Goal: Task Accomplishment & Management: Manage account settings

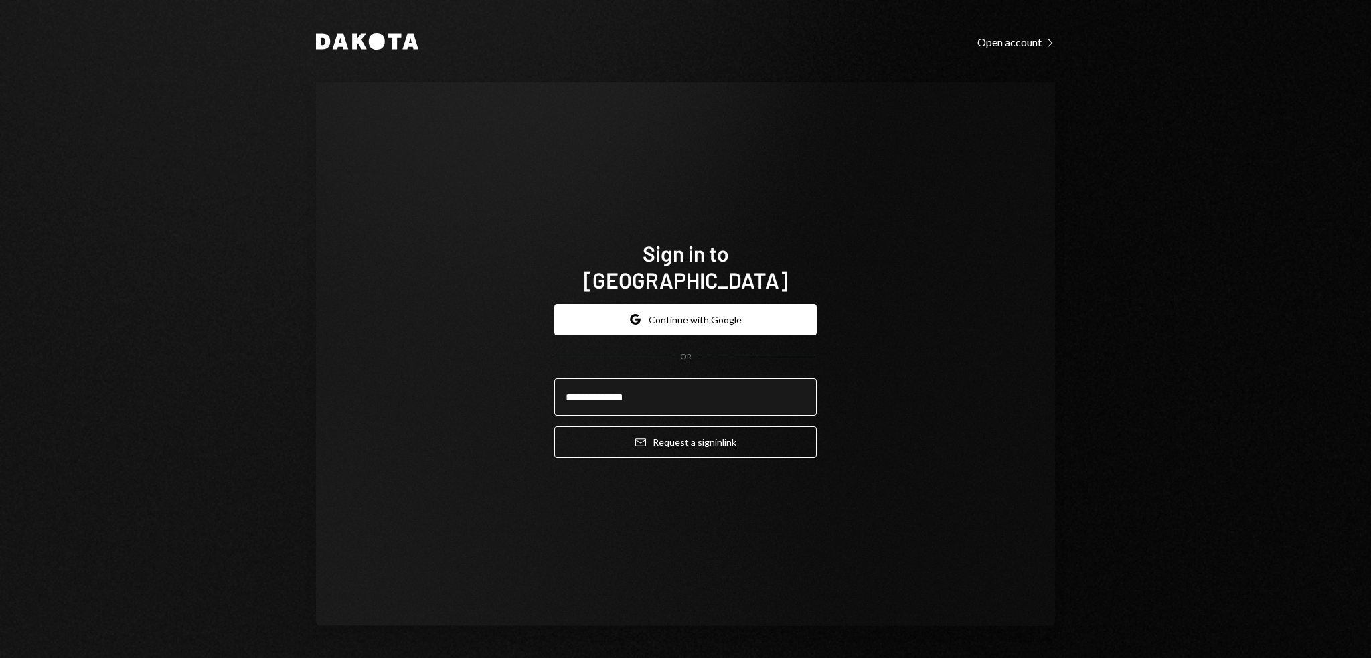
type input "**********"
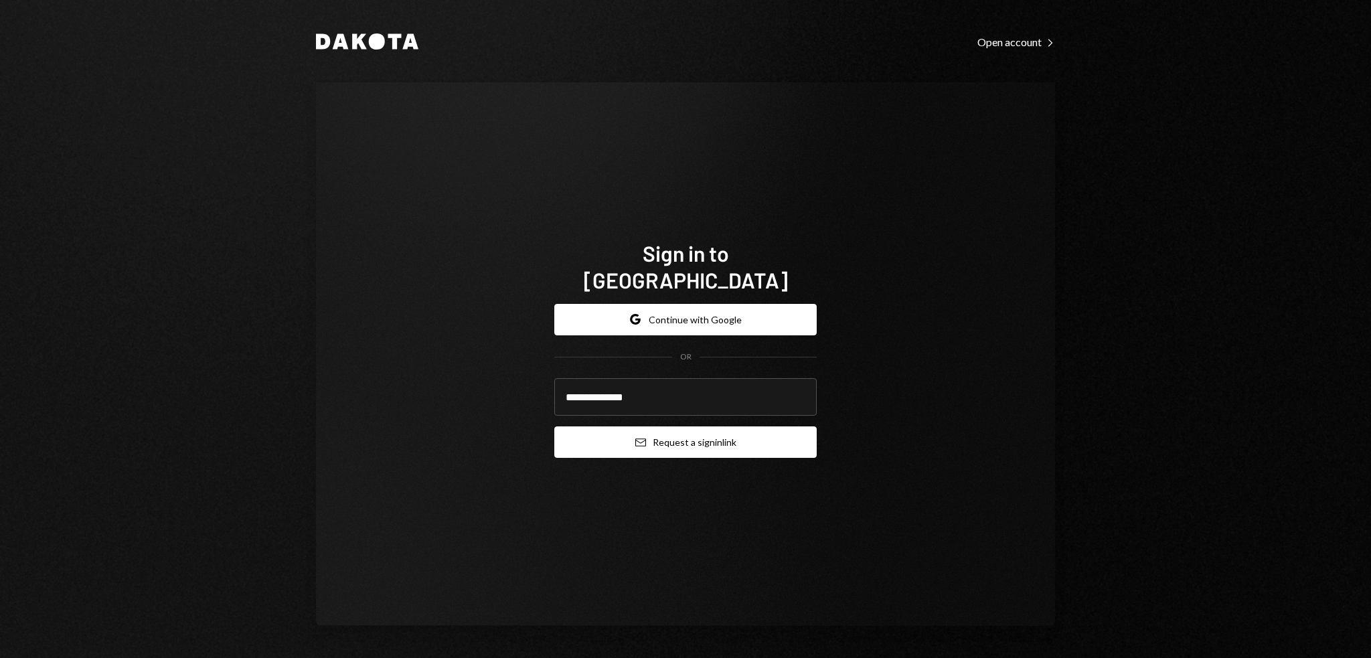
click at [664, 428] on button "Email Request a sign in link" at bounding box center [685, 441] width 262 height 31
